Goal: Find contact information: Find contact information

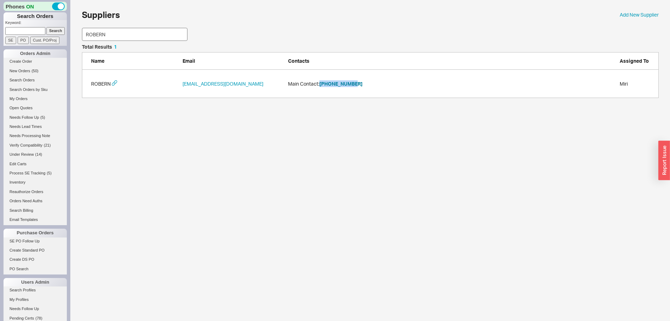
scroll to position [48, 572]
drag, startPoint x: 435, startPoint y: 81, endPoint x: 431, endPoint y: 81, distance: 3.9
click at [435, 81] on div "Main Contact: [PHONE_NUMBER]" at bounding box center [452, 83] width 328 height 7
click at [55, 35] on div "Phones ON Search Orders Keyword: Search SE PO Cust. PO/Proj Orders Admin Create…" at bounding box center [335, 52] width 670 height 105
click at [342, 82] on button "[PHONE_NUMBER]" at bounding box center [340, 83] width 43 height 7
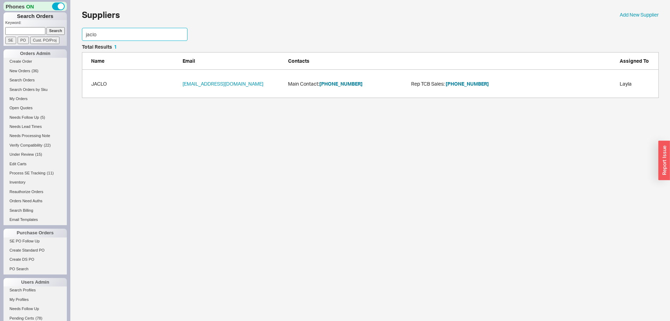
drag, startPoint x: 157, startPoint y: 33, endPoint x: 18, endPoint y: 39, distance: 138.7
click at [14, 39] on div "Phones ON Search Orders Keyword: Search SE PO Cust. PO/Proj Orders Admin Create…" at bounding box center [335, 52] width 670 height 105
click at [342, 85] on button "[PHONE_NUMBER]" at bounding box center [340, 83] width 43 height 7
drag, startPoint x: 112, startPoint y: 34, endPoint x: 30, endPoint y: 40, distance: 82.6
click at [60, 43] on div "Phones ON Search Orders Keyword: Search SE PO Cust. PO/Proj Orders Admin Create…" at bounding box center [335, 52] width 670 height 105
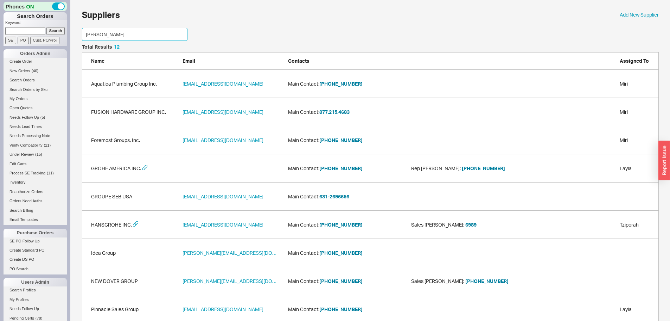
scroll to position [76, 572]
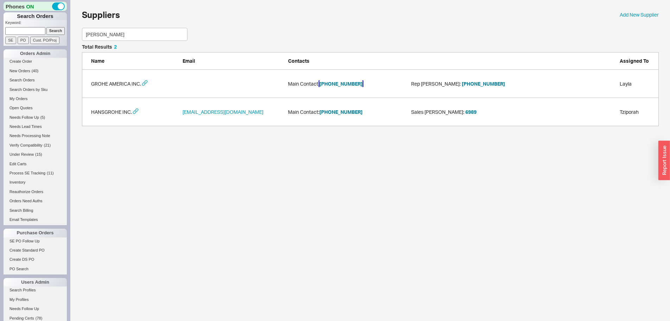
click at [339, 83] on button "[PHONE_NUMBER]" at bounding box center [340, 83] width 43 height 7
drag, startPoint x: 107, startPoint y: 33, endPoint x: 63, endPoint y: 40, distance: 44.5
click at [58, 37] on div "Phones ON Search Orders Keyword: Search SE PO Cust. PO/Proj Orders Admin Create…" at bounding box center [335, 66] width 670 height 133
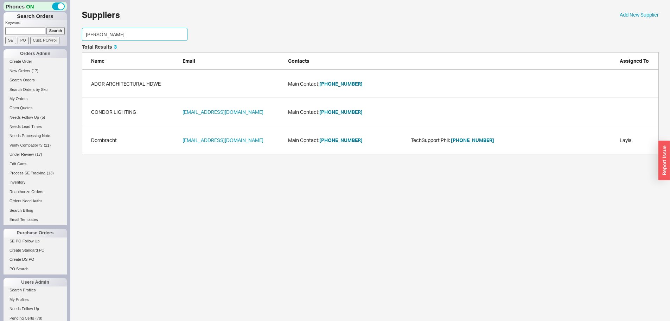
scroll to position [48, 572]
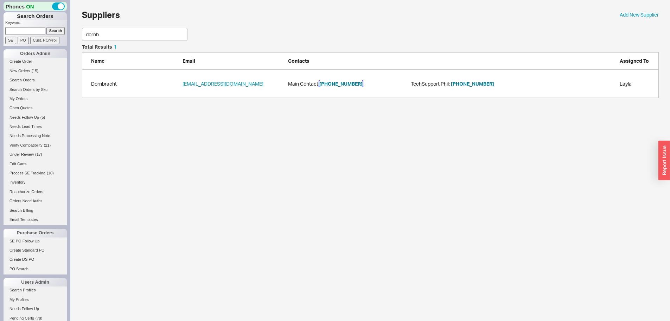
click at [330, 83] on button "[PHONE_NUMBER]" at bounding box center [340, 83] width 43 height 7
drag, startPoint x: 106, startPoint y: 36, endPoint x: 46, endPoint y: 38, distance: 59.9
click at [48, 38] on div "Phones ON Search Orders Keyword: Search SE PO Cust. PO/Proj Orders Admin Create…" at bounding box center [335, 52] width 670 height 105
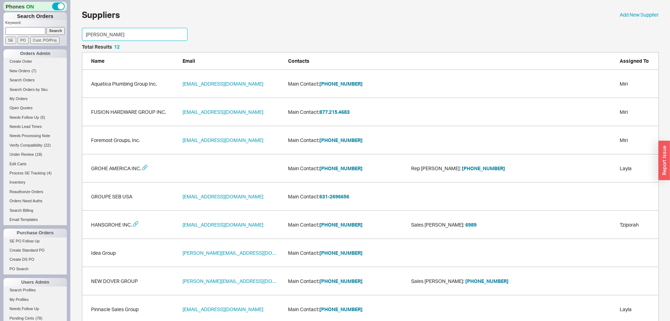
scroll to position [76, 572]
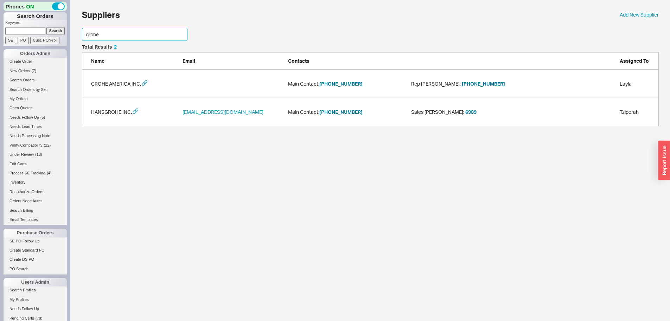
type input "grohe"
click at [346, 79] on div "GROHE AMERICA INC. Main Contact: [PHONE_NUMBER] Rep [PERSON_NAME] : [PHONE_NUMB…" at bounding box center [370, 84] width 577 height 28
click at [345, 83] on button "[PHONE_NUMBER]" at bounding box center [340, 83] width 43 height 7
